Goal: Information Seeking & Learning: Find specific fact

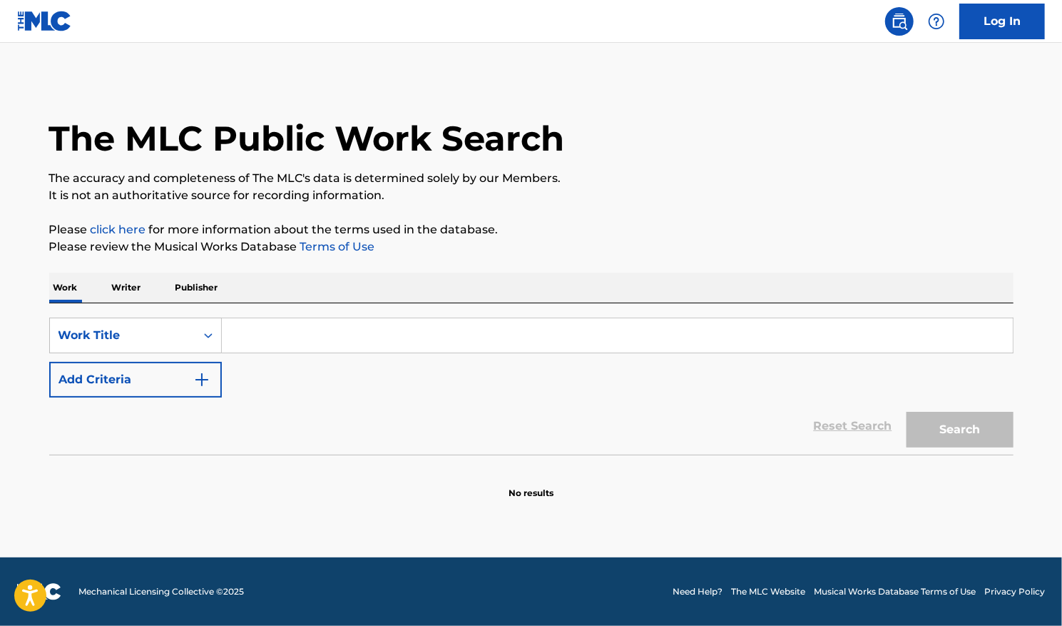
click at [407, 338] on input "Search Form" at bounding box center [617, 335] width 791 height 34
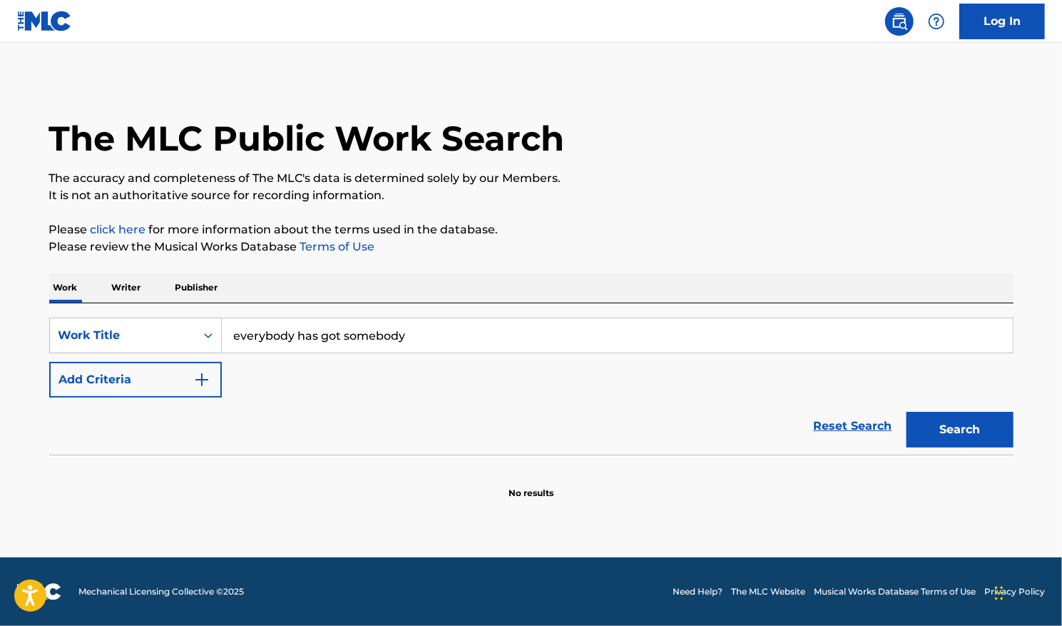
type input "everybody has got somebody"
click at [951, 422] on button "Search" at bounding box center [960, 430] width 107 height 36
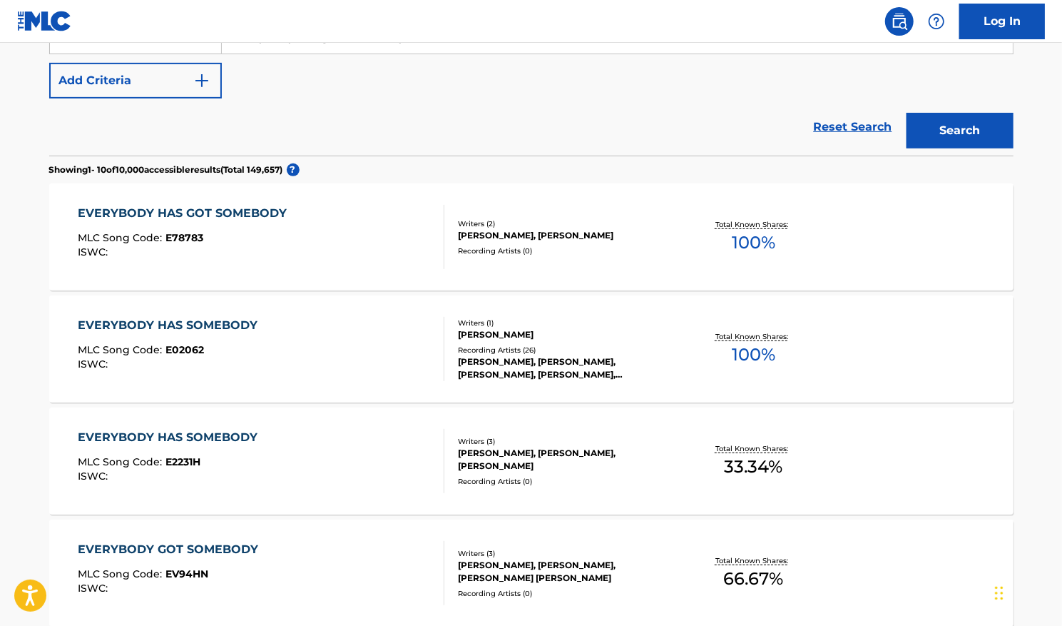
scroll to position [143, 0]
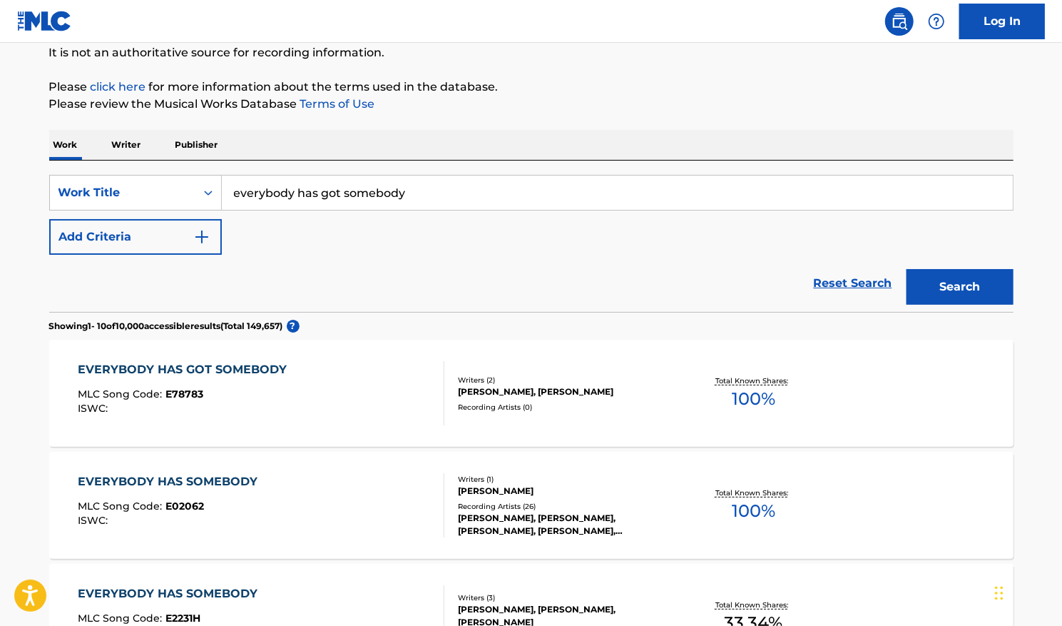
click at [735, 386] on span "100 %" at bounding box center [754, 399] width 44 height 26
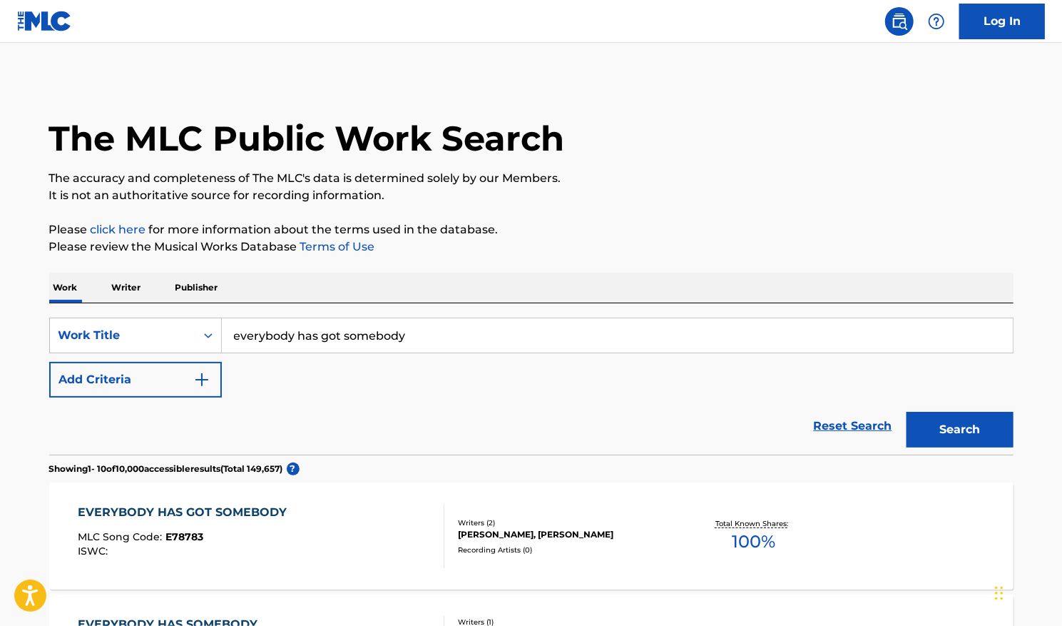
scroll to position [143, 0]
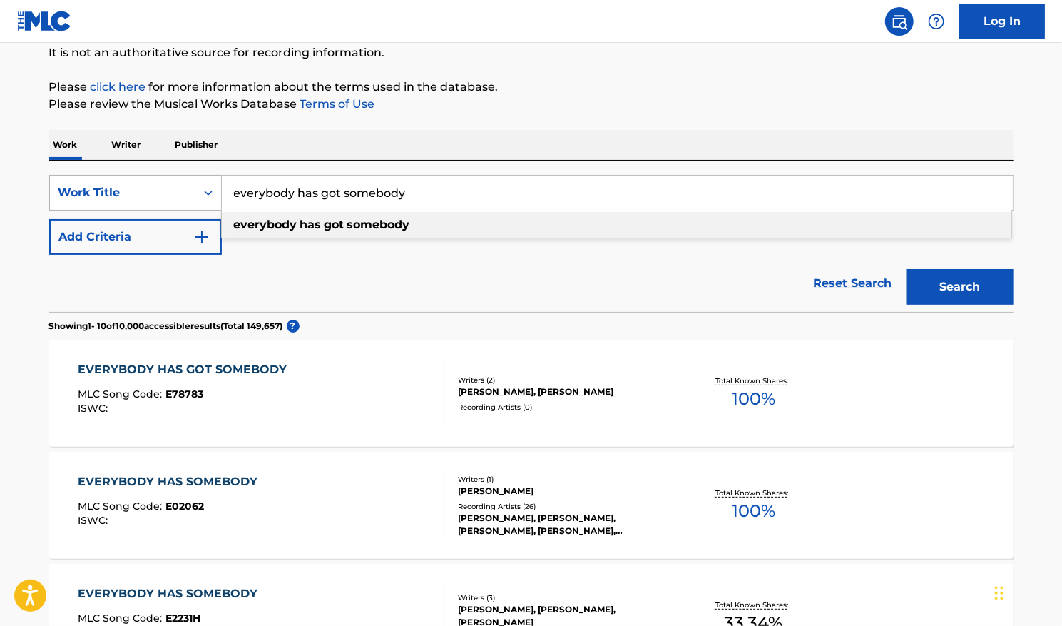
drag, startPoint x: 417, startPoint y: 191, endPoint x: 88, endPoint y: 181, distance: 329.0
click at [91, 181] on div "SearchWithCriteria8db75f68-60e8-4906-99f4-7c09c19fcaee Work Title everybody has…" at bounding box center [531, 193] width 964 height 36
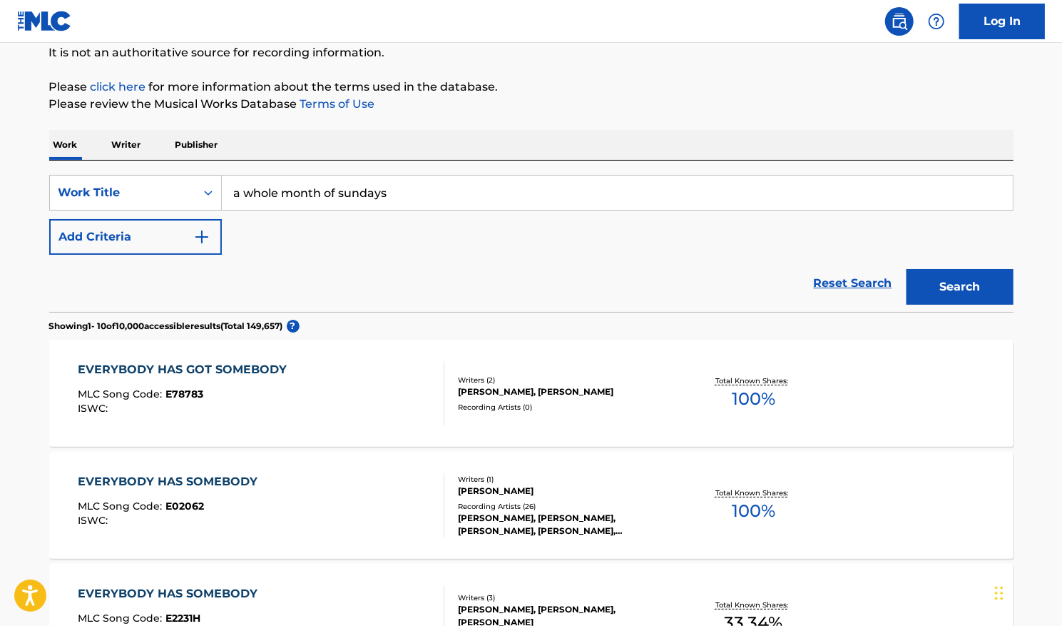
type input "a whole month of sundays"
click at [197, 237] on img "Search Form" at bounding box center [201, 236] width 17 height 17
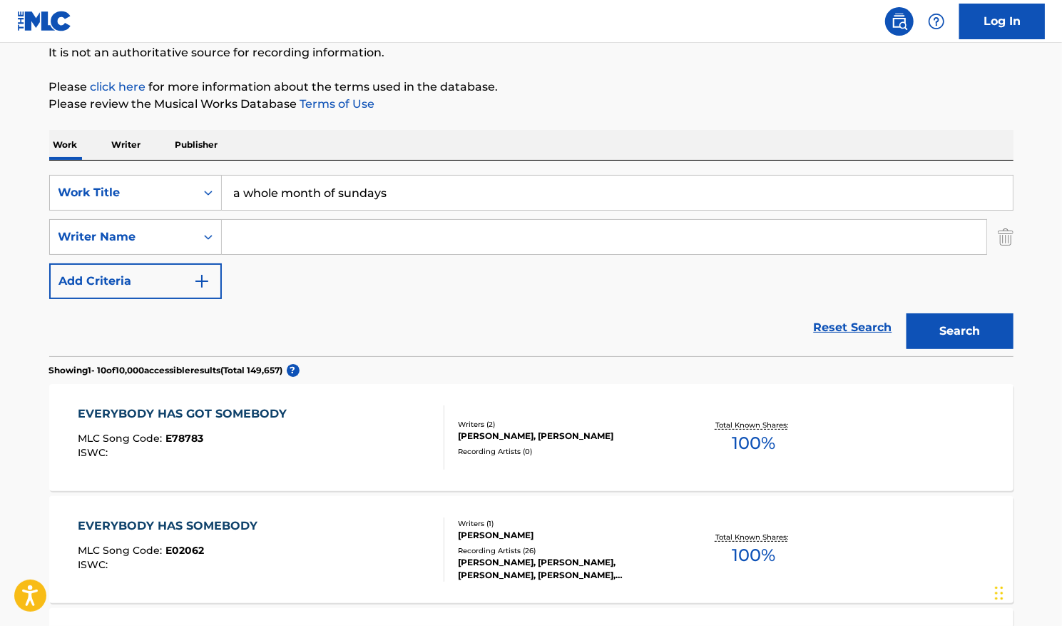
click at [260, 240] on input "Search Form" at bounding box center [604, 237] width 765 height 34
click at [907, 313] on button "Search" at bounding box center [960, 331] width 107 height 36
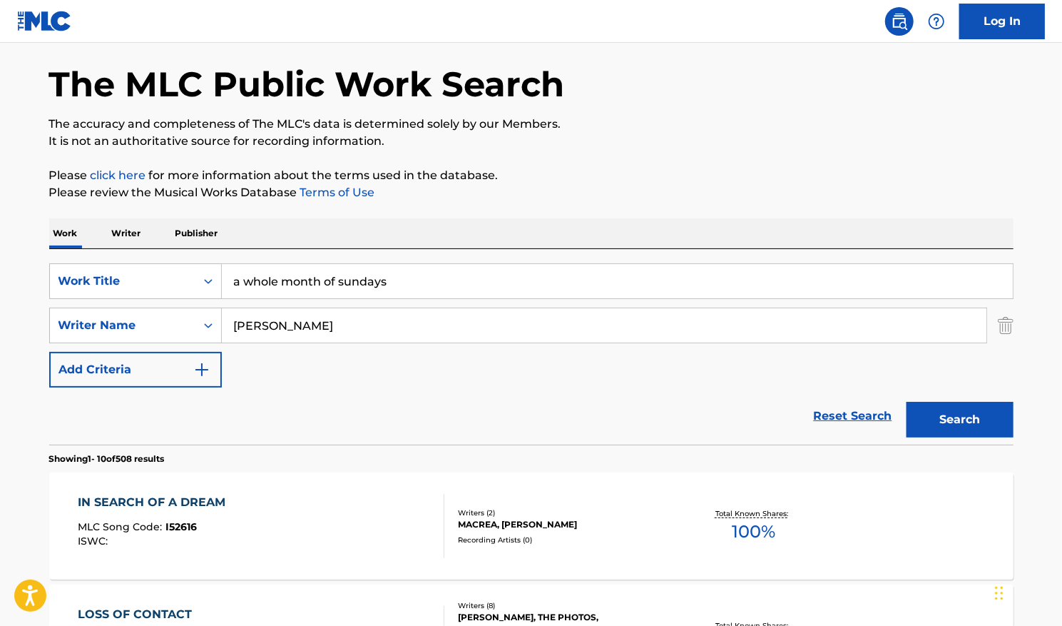
scroll to position [0, 0]
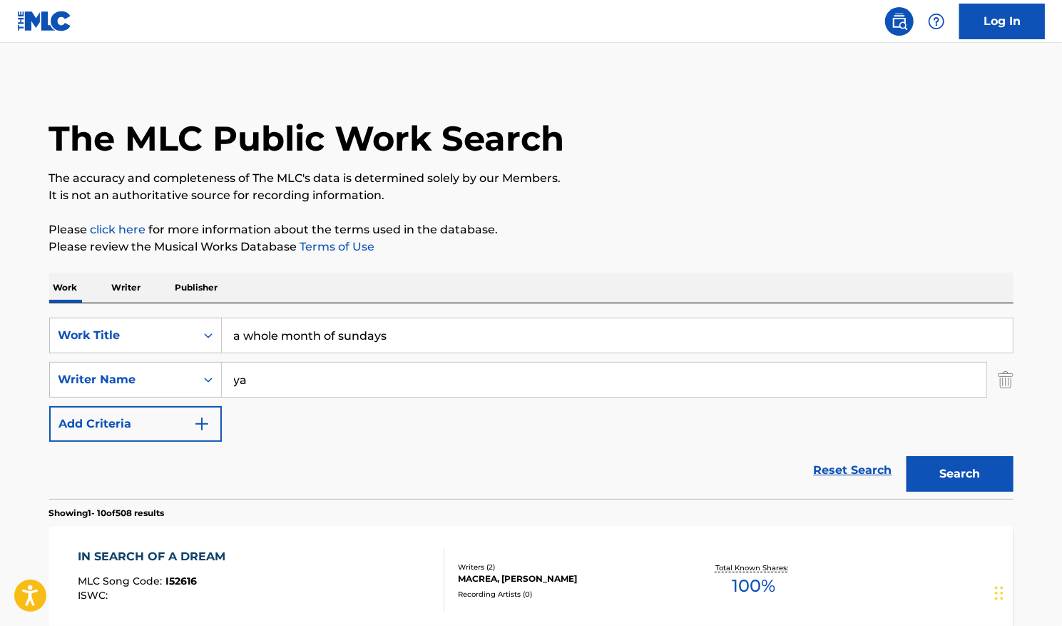
type input "y"
click at [960, 465] on button "Search" at bounding box center [960, 474] width 107 height 36
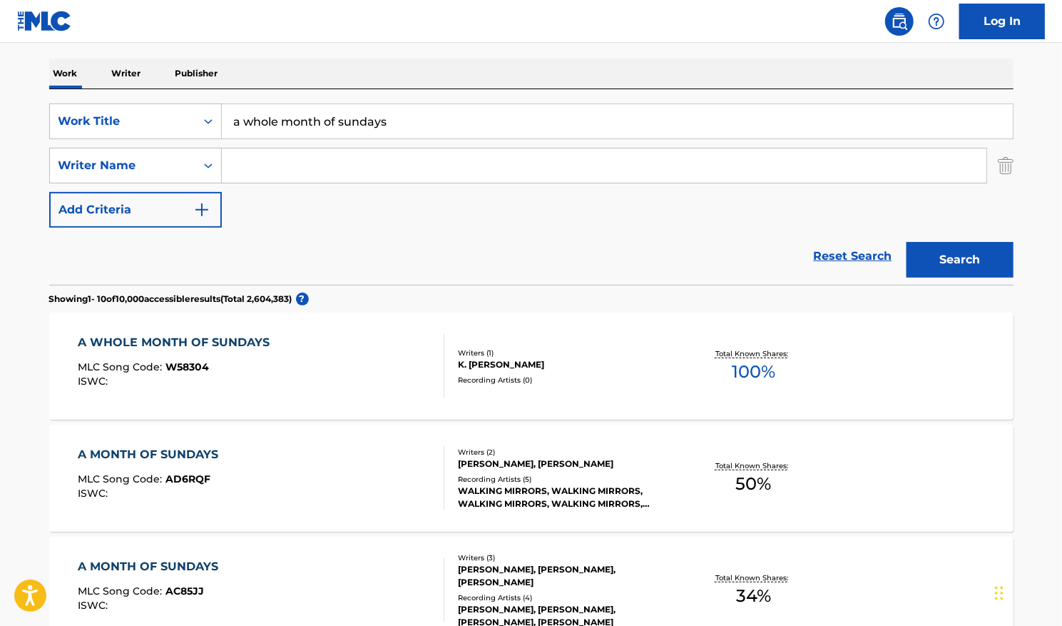
scroll to position [285, 0]
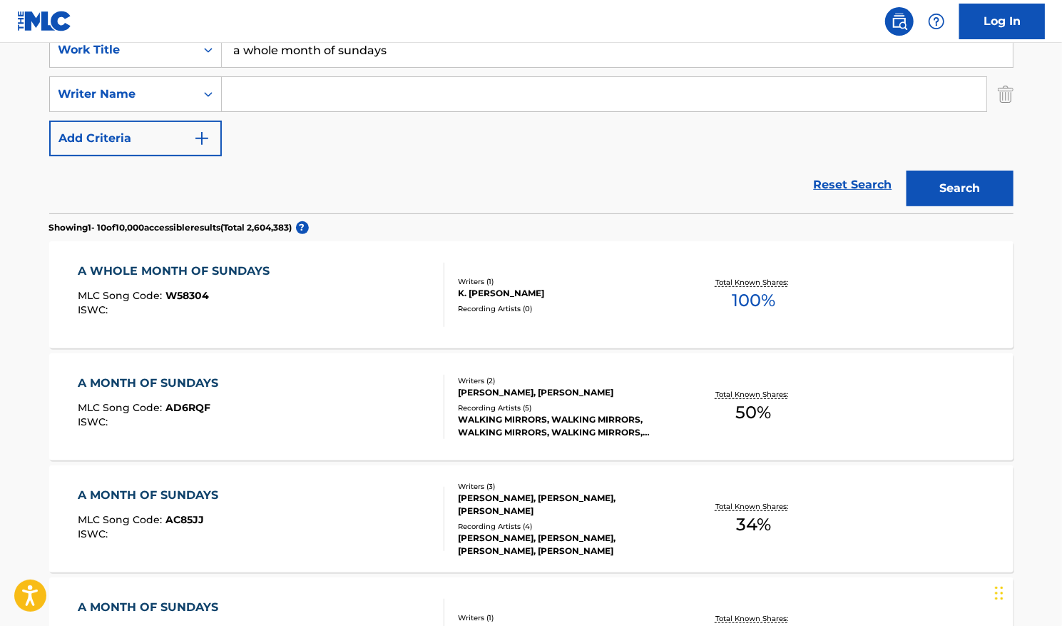
click at [736, 292] on span "100 %" at bounding box center [754, 300] width 44 height 26
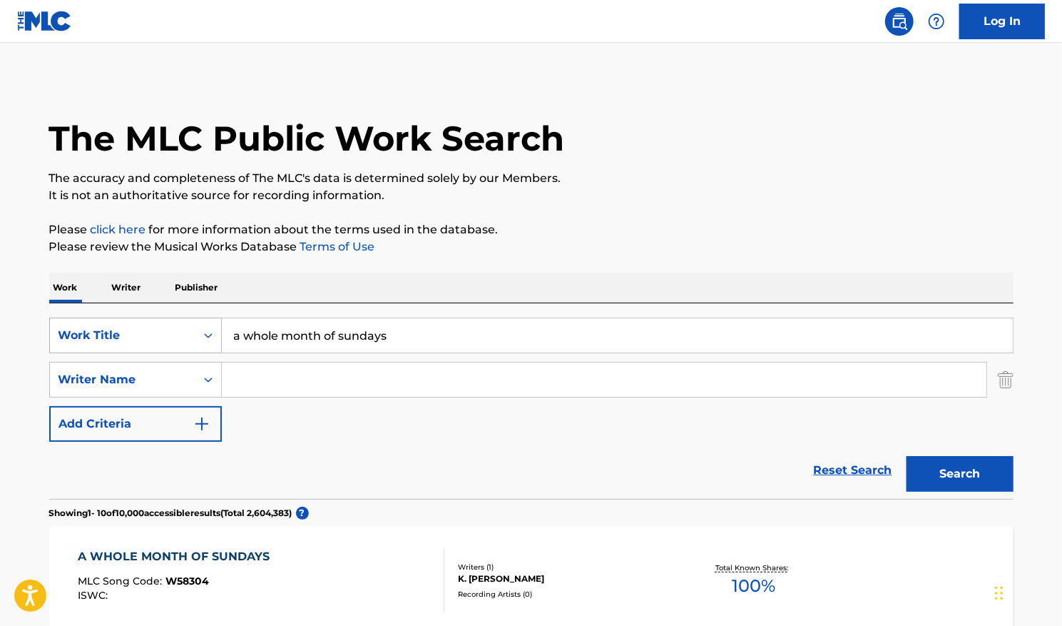
click at [208, 330] on icon "Search Form" at bounding box center [208, 335] width 14 height 14
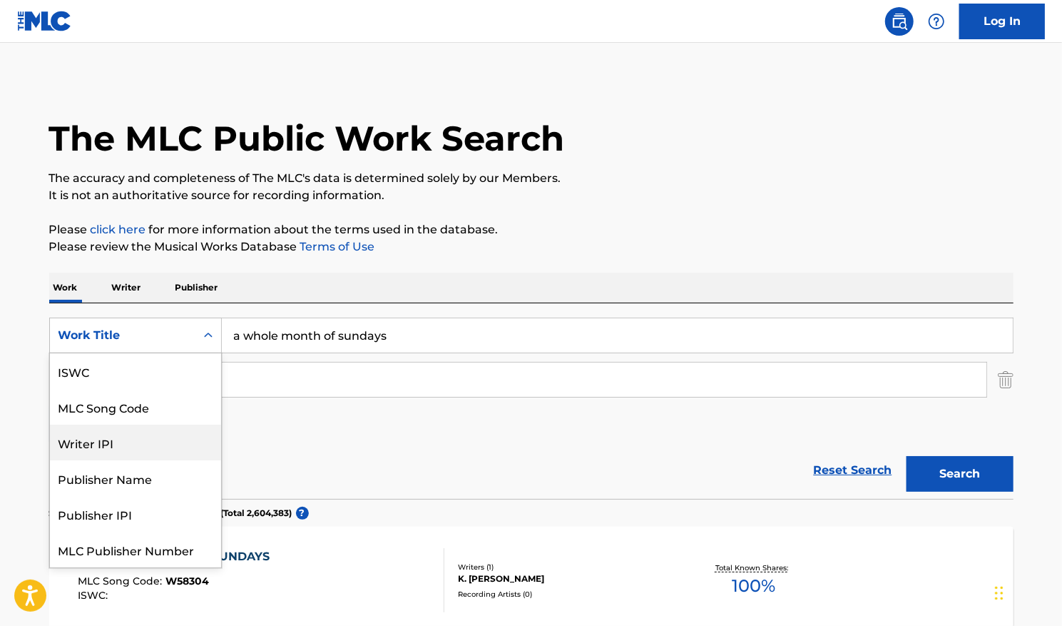
scroll to position [36, 0]
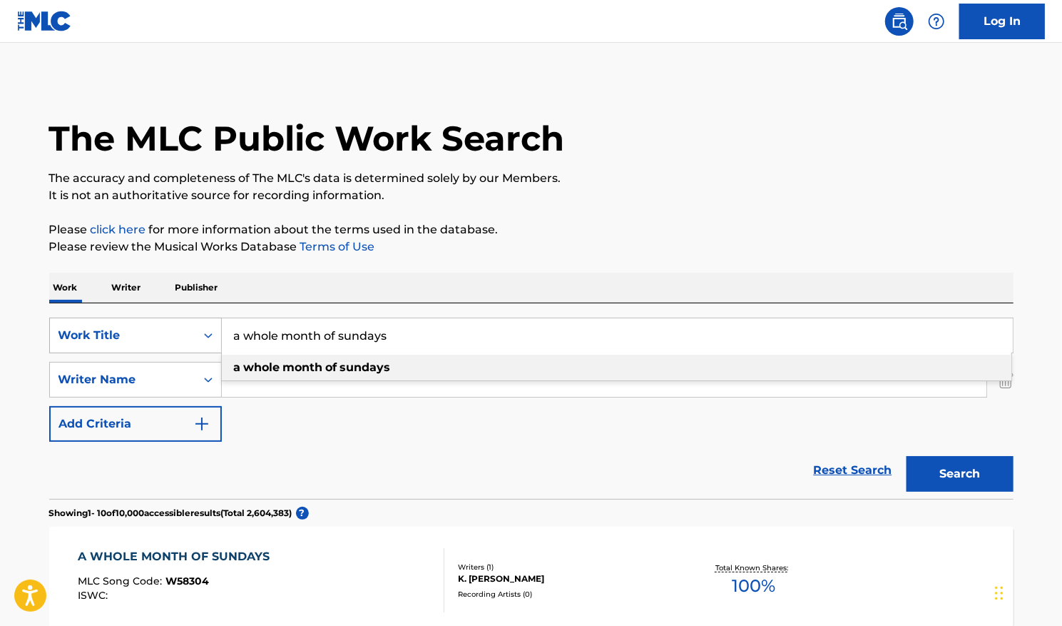
drag, startPoint x: 409, startPoint y: 335, endPoint x: 165, endPoint y: 337, distance: 244.0
click at [165, 337] on div "SearchWithCriteria8db75f68-60e8-4906-99f4-7c09c19fcaee Work Title a whole month…" at bounding box center [531, 335] width 964 height 36
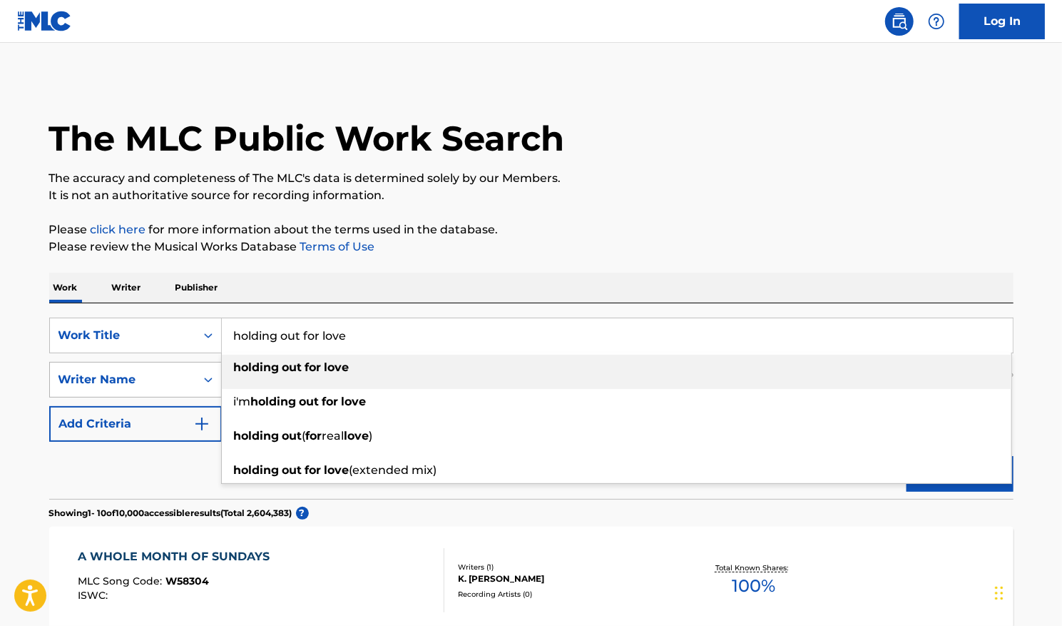
type input "holding out for love"
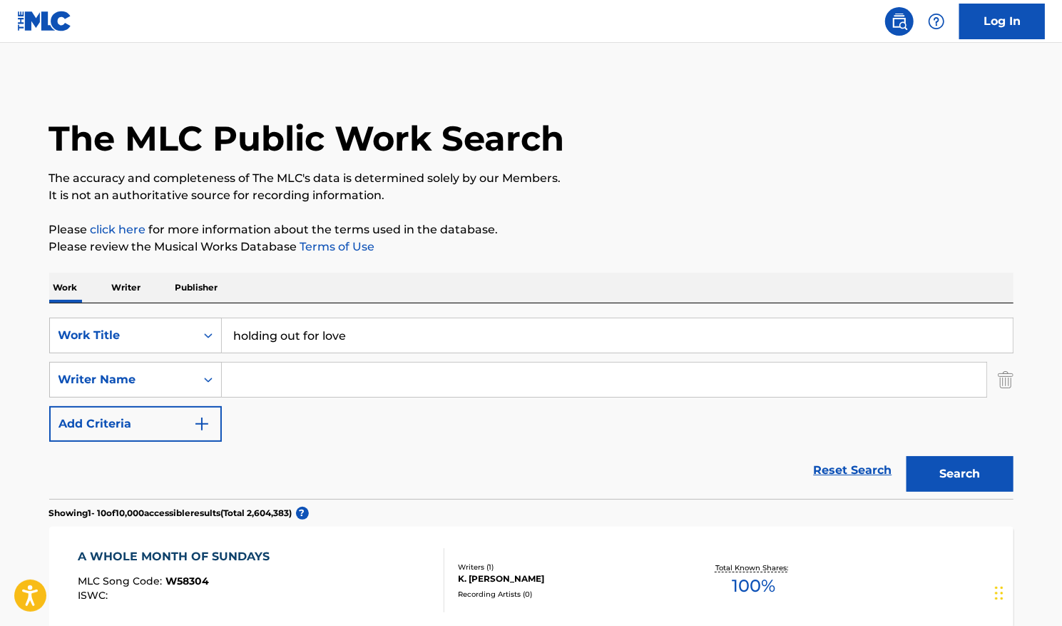
click at [201, 374] on icon "Search Form" at bounding box center [208, 379] width 14 height 14
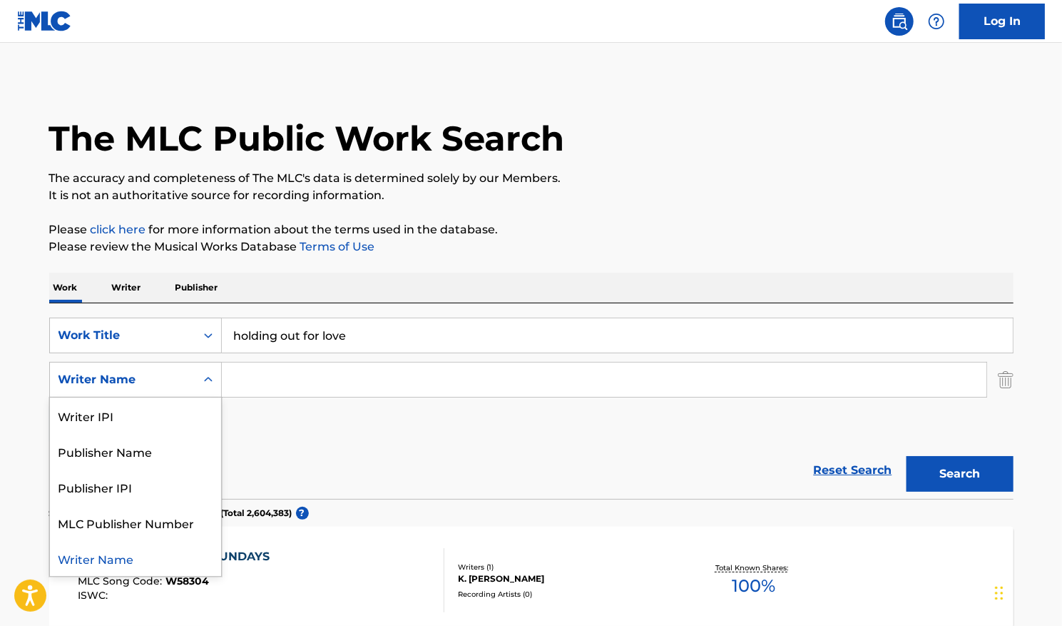
click at [251, 380] on input "Search Form" at bounding box center [604, 379] width 765 height 34
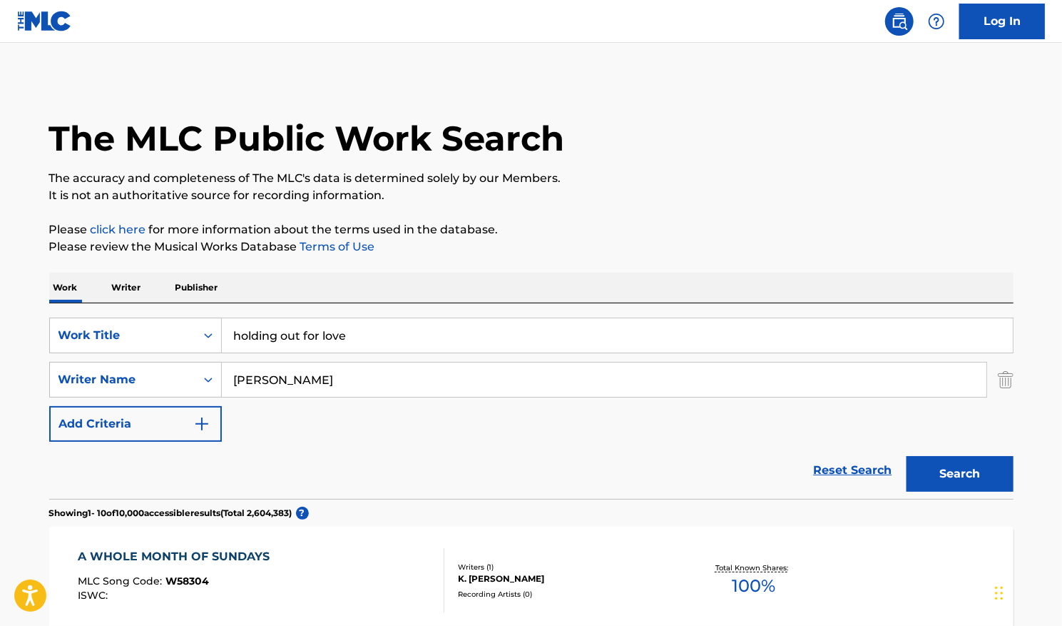
click at [907, 456] on button "Search" at bounding box center [960, 474] width 107 height 36
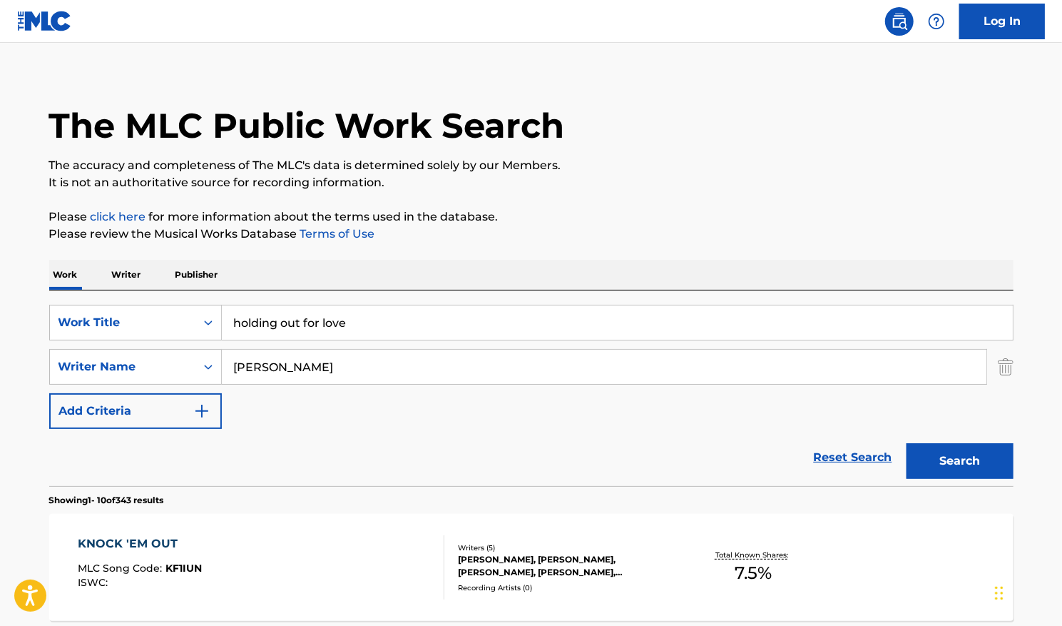
scroll to position [0, 0]
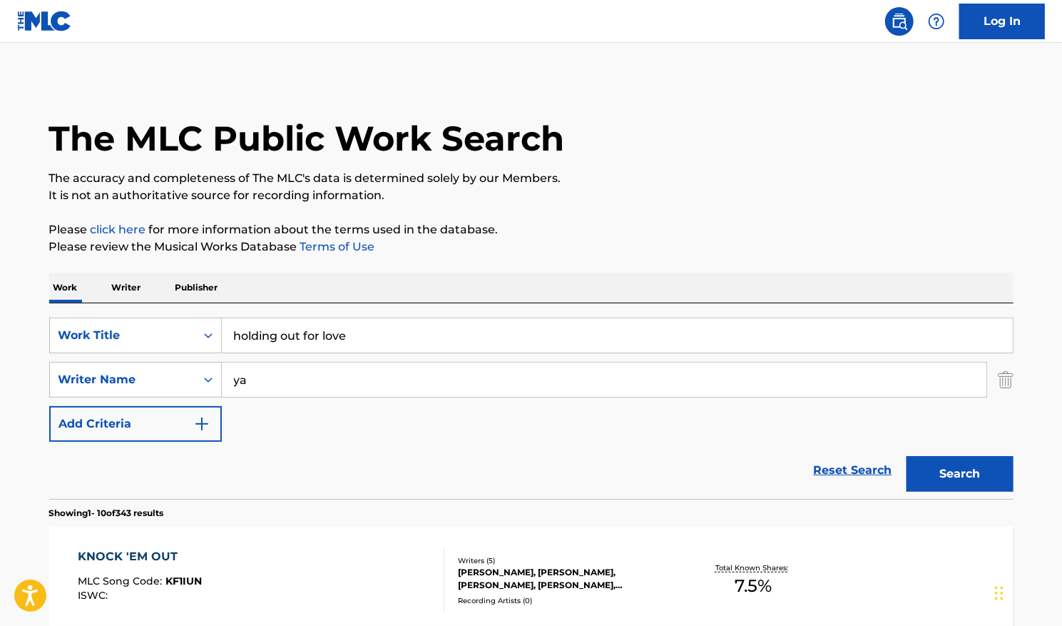
type input "y"
click at [942, 470] on button "Search" at bounding box center [960, 474] width 107 height 36
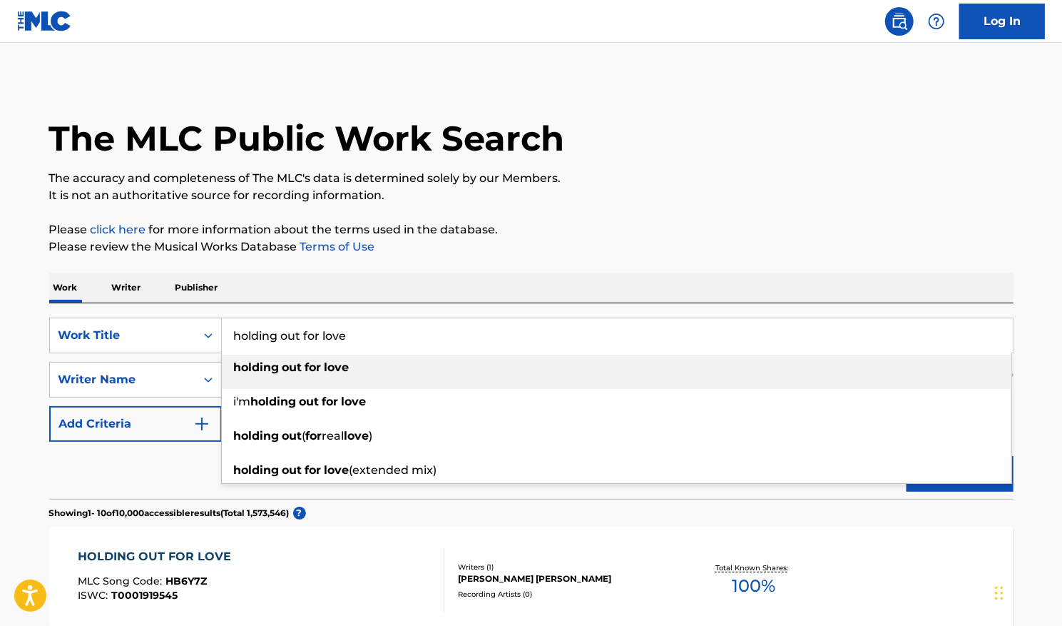
drag, startPoint x: 362, startPoint y: 336, endPoint x: 117, endPoint y: 313, distance: 246.5
click at [120, 322] on div "SearchWithCriteria8db75f68-60e8-4906-99f4-7c09c19fcaee Work Title holding out f…" at bounding box center [531, 335] width 964 height 36
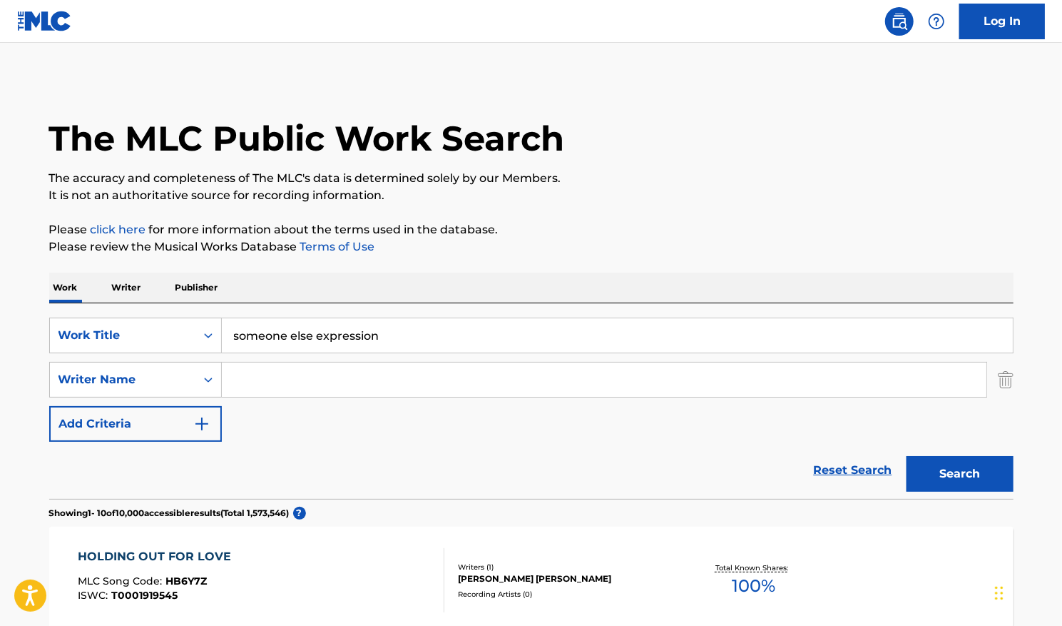
type input "someone else expression"
click at [907, 456] on button "Search" at bounding box center [960, 474] width 107 height 36
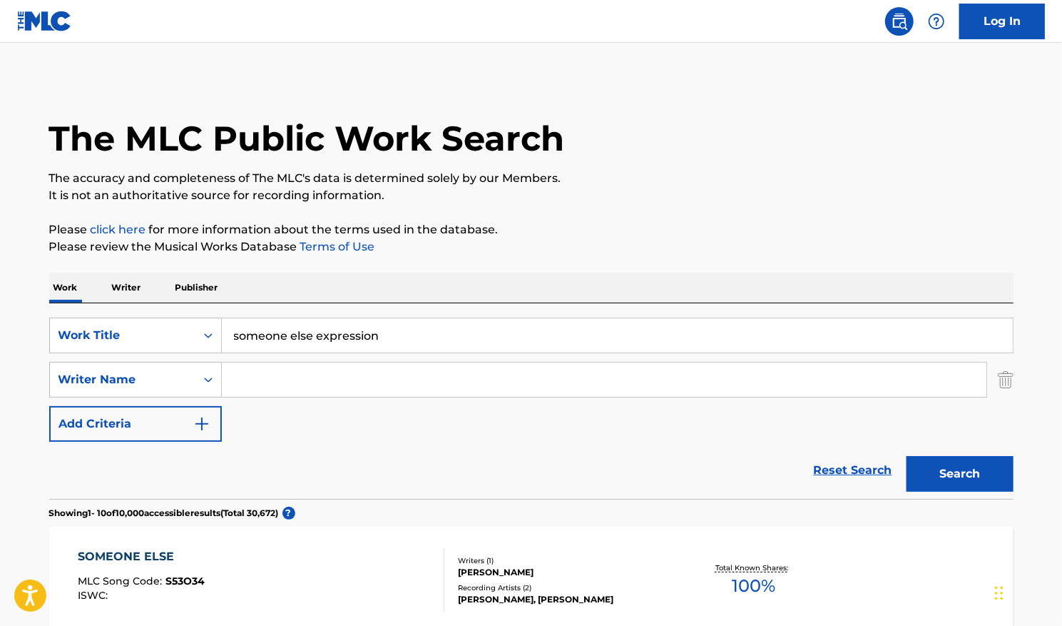
click at [299, 370] on input "Search Form" at bounding box center [604, 379] width 765 height 34
type input "[PERSON_NAME]"
click at [907, 456] on button "Search" at bounding box center [960, 474] width 107 height 36
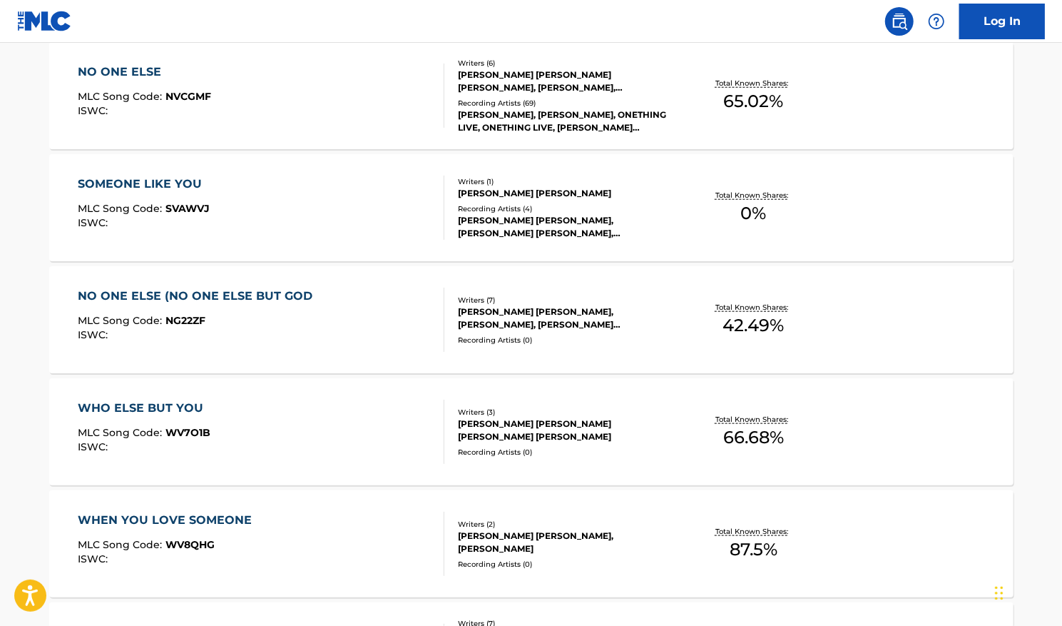
scroll to position [1070, 0]
